Goal: Transaction & Acquisition: Purchase product/service

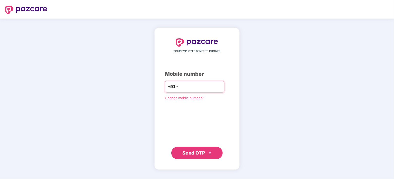
type input "**********"
click at [206, 152] on span "Send OTP" at bounding box center [198, 152] width 30 height 7
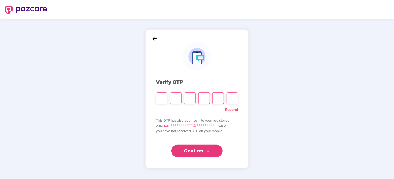
type input "*"
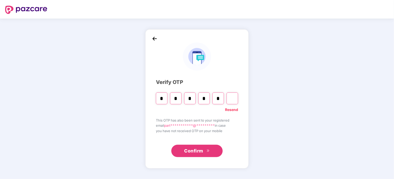
type input "*"
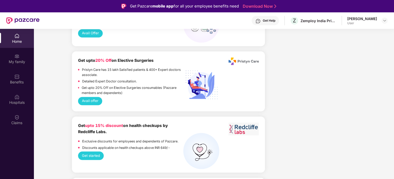
scroll to position [517, 0]
click at [64, 83] on div "Welcome back, [PERSON_NAME]! Enjoy your benefits! Hey, [PERSON_NAME] Hope you’r…" at bounding box center [214, 161] width 365 height 1291
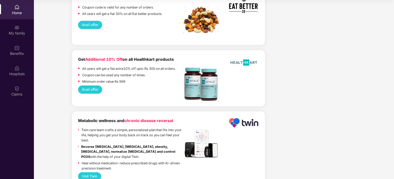
scroll to position [1104, 0]
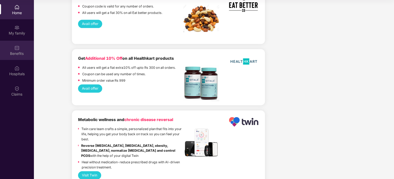
click at [25, 53] on div "Benefits" at bounding box center [17, 53] width 34 height 5
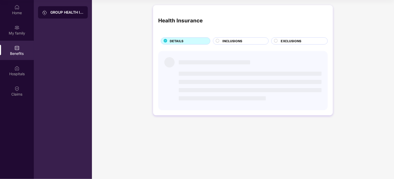
scroll to position [0, 0]
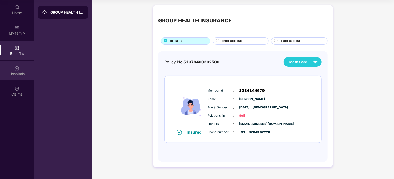
click at [21, 72] on div "Hospitals" at bounding box center [17, 73] width 34 height 5
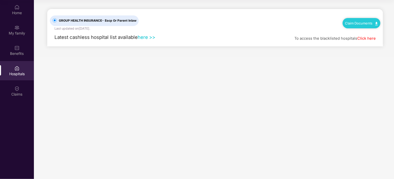
click at [144, 38] on link "here >>" at bounding box center [147, 37] width 18 height 6
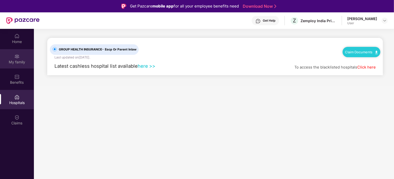
click at [25, 60] on div "My family" at bounding box center [17, 61] width 34 height 5
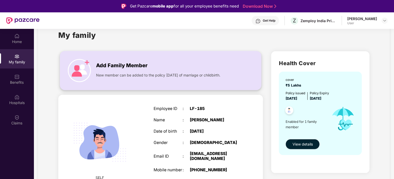
scroll to position [27, 0]
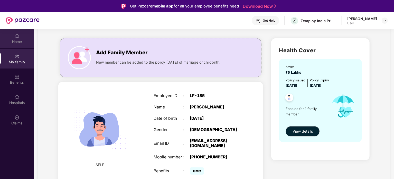
click at [20, 39] on div "Home" at bounding box center [17, 41] width 34 height 5
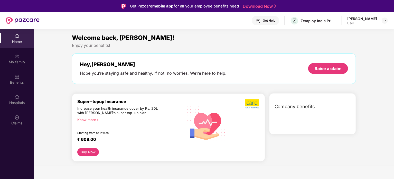
scroll to position [0, 0]
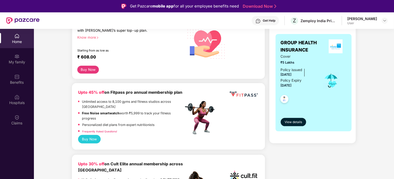
scroll to position [83, 0]
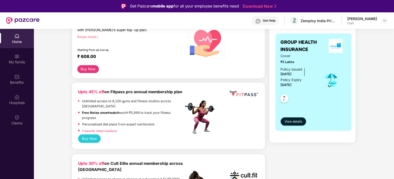
click at [89, 138] on button "Buy Now" at bounding box center [89, 138] width 23 height 8
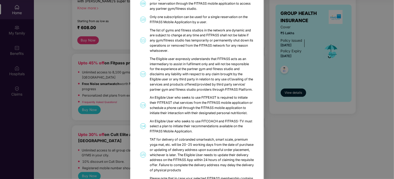
scroll to position [0, 0]
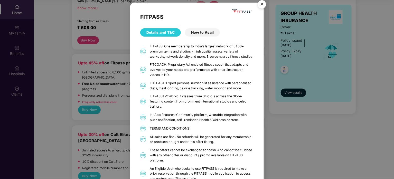
click at [203, 31] on div "How to Avail" at bounding box center [202, 32] width 35 height 8
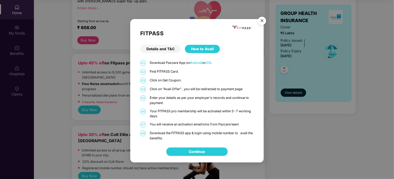
click at [261, 22] on img "Close" at bounding box center [262, 21] width 14 height 14
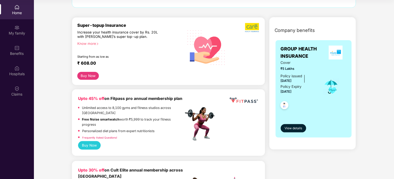
scroll to position [47, 0]
click at [84, 146] on button "Buy Now" at bounding box center [89, 145] width 23 height 8
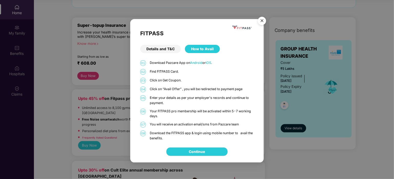
click at [167, 46] on div "Details and T&C" at bounding box center [160, 49] width 41 height 8
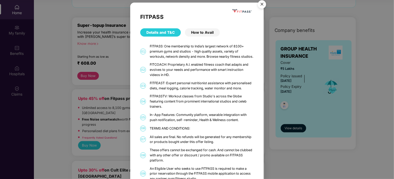
click at [196, 32] on div "How to Avail" at bounding box center [202, 32] width 35 height 8
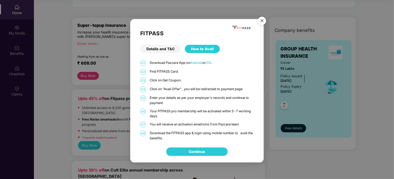
click at [262, 21] on img "Close" at bounding box center [262, 21] width 14 height 14
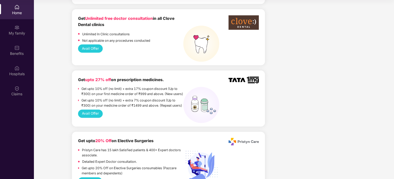
scroll to position [473, 0]
